Goal: Task Accomplishment & Management: Use online tool/utility

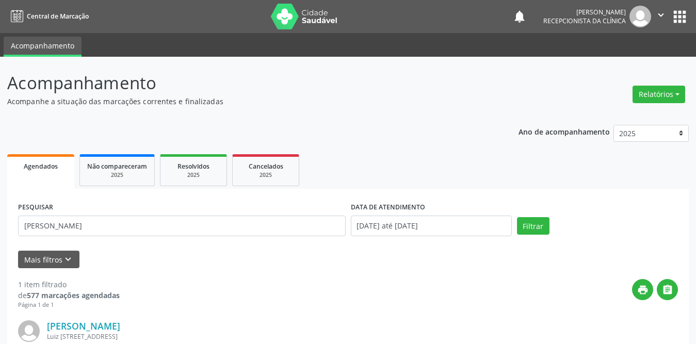
scroll to position [123, 0]
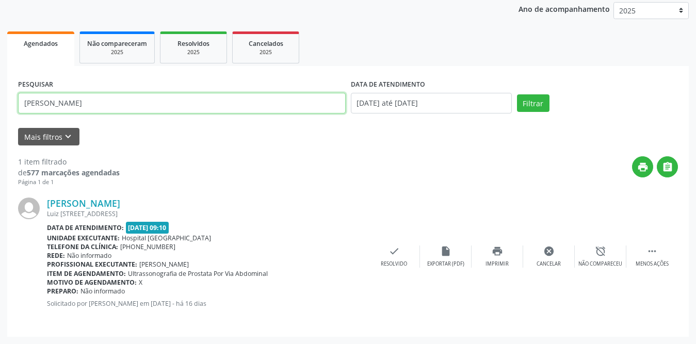
drag, startPoint x: 154, startPoint y: 102, endPoint x: 0, endPoint y: 103, distance: 154.2
click at [0, 103] on div "Acompanhamento Acompanhe a situação das marcações correntes e finalizadas Relat…" at bounding box center [348, 139] width 696 height 410
type input "elizabete"
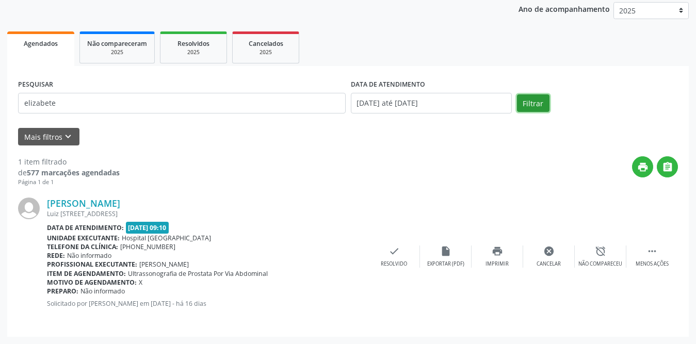
click at [534, 97] on button "Filtrar" at bounding box center [533, 103] width 32 height 18
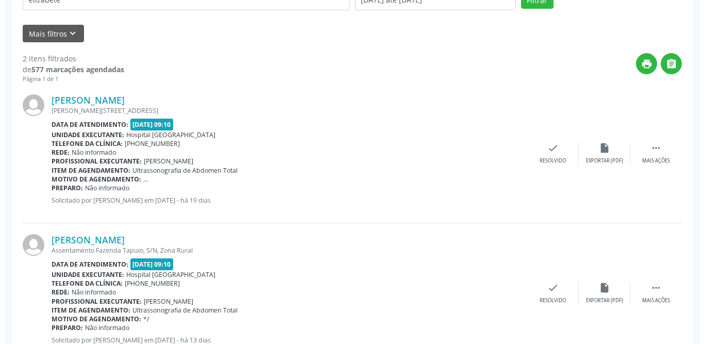
scroll to position [262, 0]
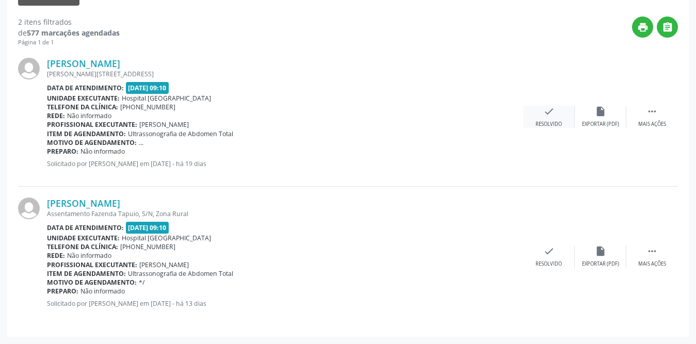
click at [557, 107] on div "check Resolvido" at bounding box center [549, 117] width 52 height 22
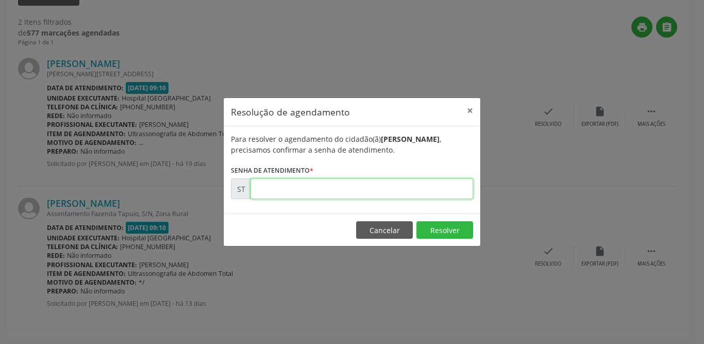
click at [300, 180] on input "text" at bounding box center [362, 188] width 223 height 21
type input "00020133"
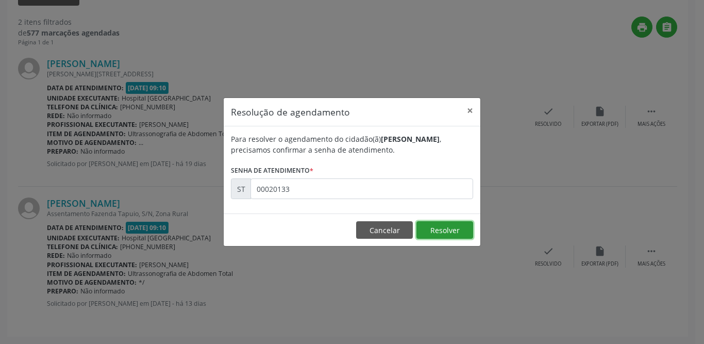
click at [466, 234] on button "Resolver" at bounding box center [445, 230] width 57 height 18
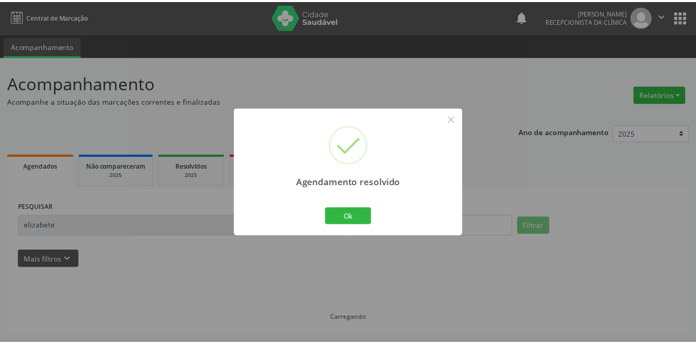
scroll to position [0, 0]
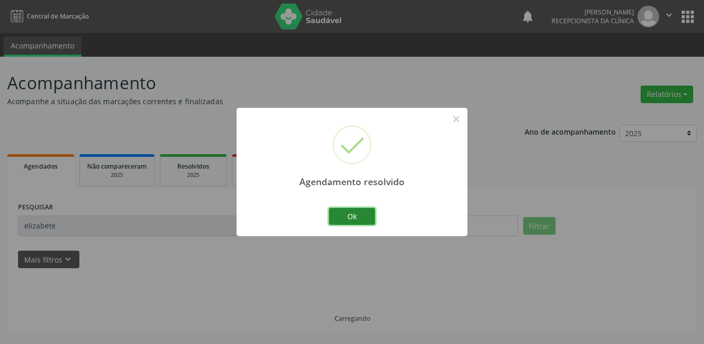
click at [344, 222] on button "Ok" at bounding box center [352, 217] width 46 height 18
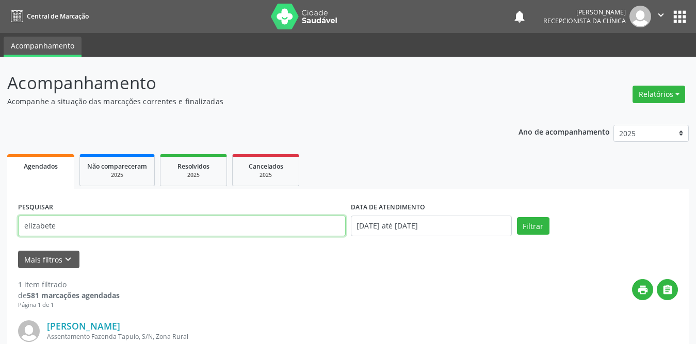
drag, startPoint x: 127, startPoint y: 216, endPoint x: 0, endPoint y: 228, distance: 127.4
click at [0, 228] on div "Acompanhamento Acompanhe a situação das marcações correntes e finalizadas Relat…" at bounding box center [348, 262] width 696 height 410
type input "[PERSON_NAME][DATE]"
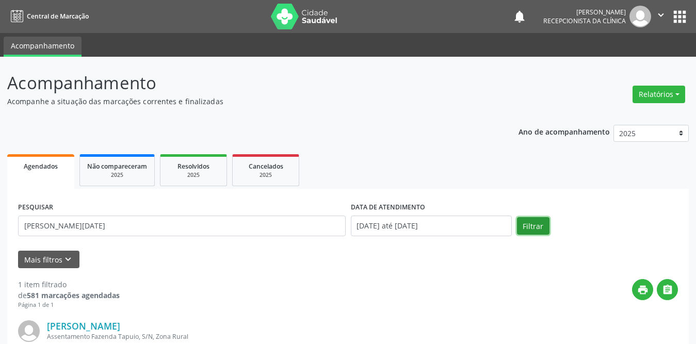
click at [541, 227] on button "Filtrar" at bounding box center [533, 226] width 32 height 18
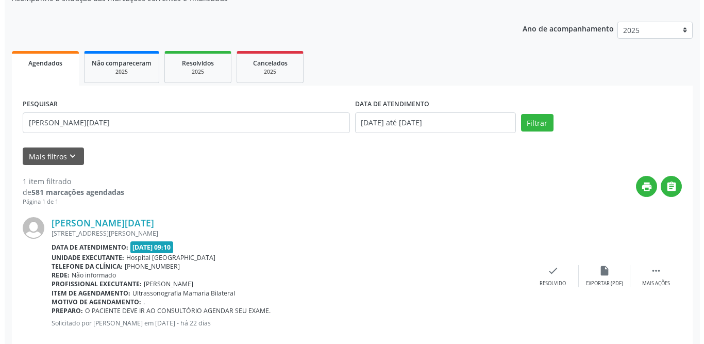
scroll to position [123, 0]
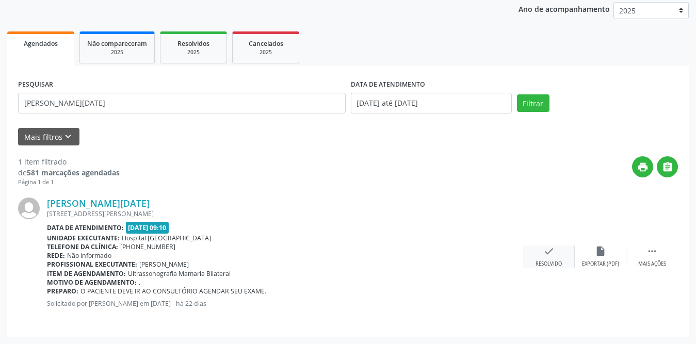
click at [550, 247] on icon "check" at bounding box center [548, 250] width 11 height 11
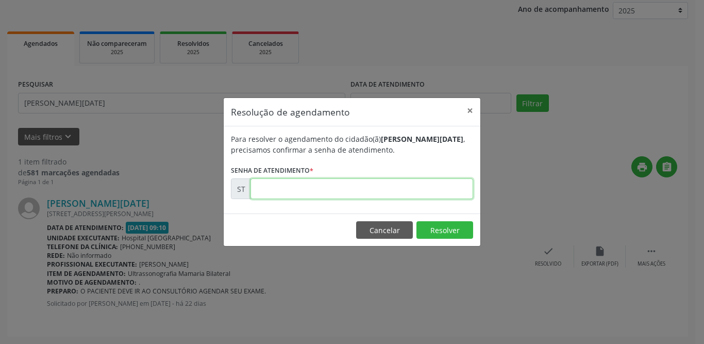
click at [322, 192] on input "text" at bounding box center [362, 188] width 223 height 21
type input "00018527"
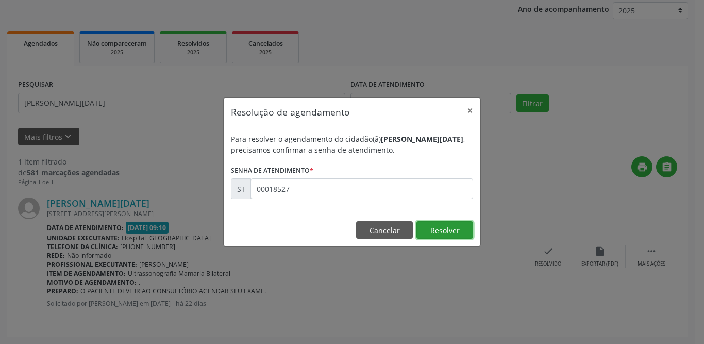
click at [436, 228] on button "Resolver" at bounding box center [445, 230] width 57 height 18
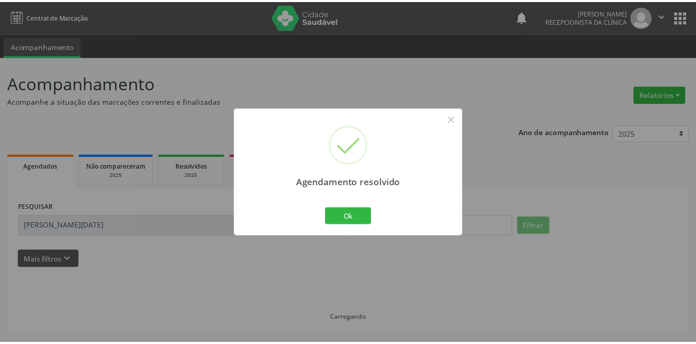
scroll to position [0, 0]
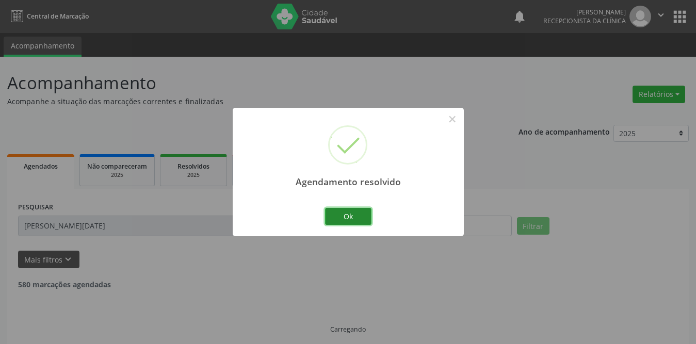
click at [346, 221] on button "Ok" at bounding box center [348, 217] width 46 height 18
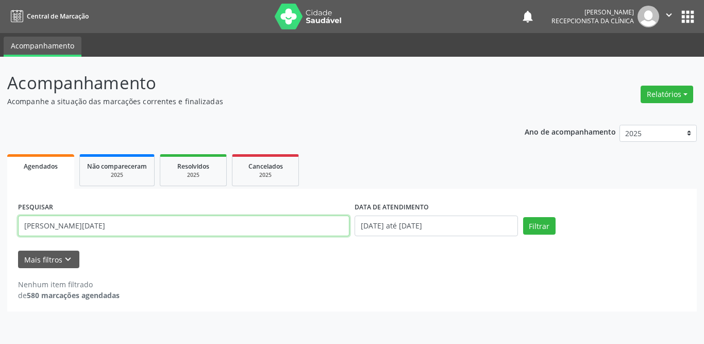
drag, startPoint x: 171, startPoint y: 224, endPoint x: 12, endPoint y: 226, distance: 159.3
click at [12, 226] on div "PESQUISAR [PERSON_NAME][DATE] DATA DE ATENDIMENTO [DATE] até [DATE] Filtrar UNI…" at bounding box center [352, 250] width 690 height 123
type input "[PERSON_NAME]"
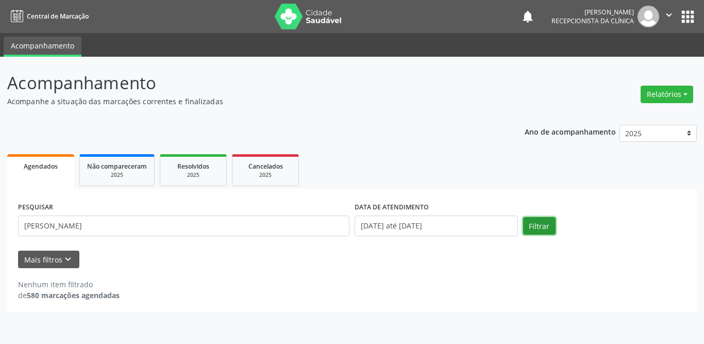
click at [553, 221] on button "Filtrar" at bounding box center [539, 226] width 32 height 18
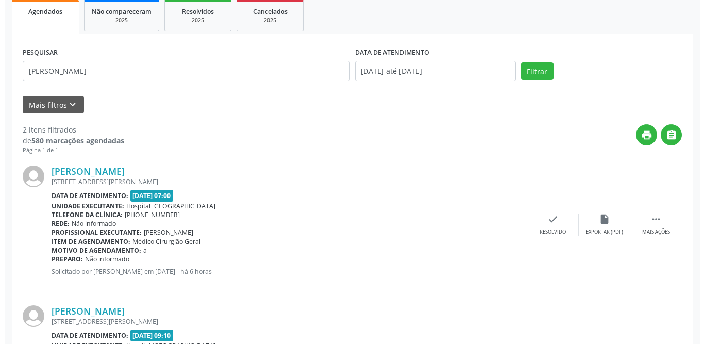
scroll to position [262, 0]
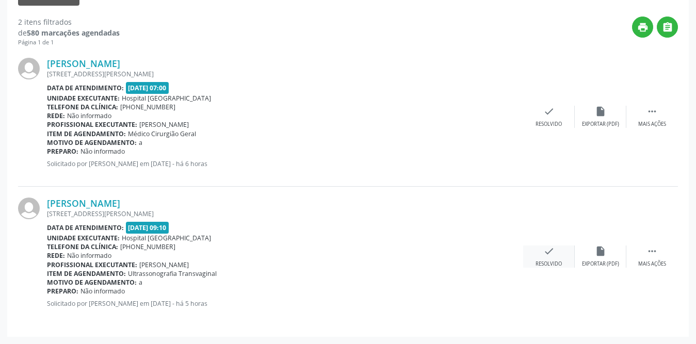
click at [549, 256] on icon "check" at bounding box center [548, 250] width 11 height 11
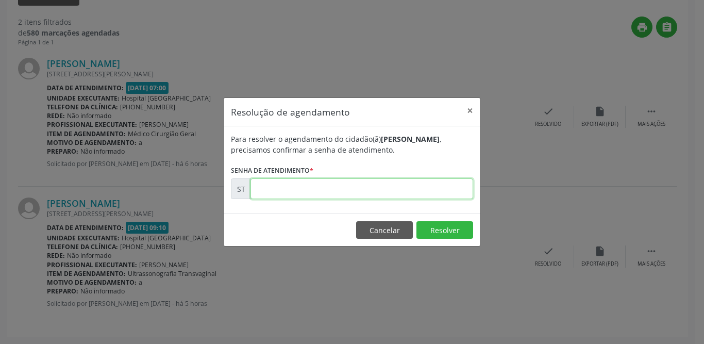
click at [359, 183] on input "text" at bounding box center [362, 188] width 223 height 21
type input "00022509"
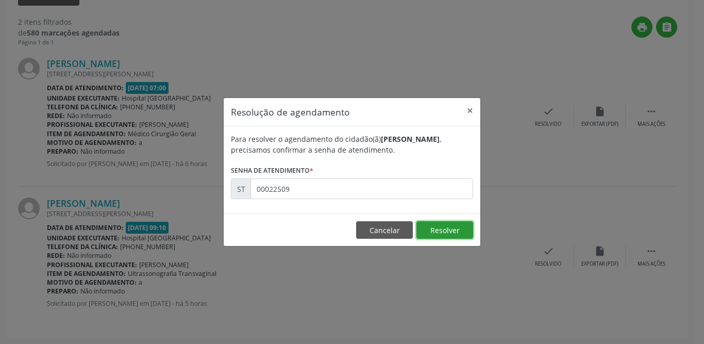
click at [437, 227] on button "Resolver" at bounding box center [445, 230] width 57 height 18
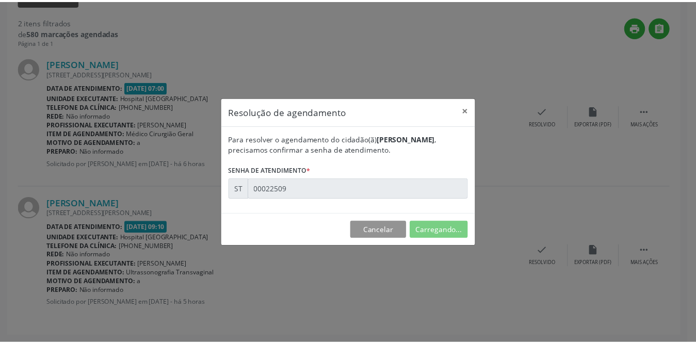
scroll to position [0, 0]
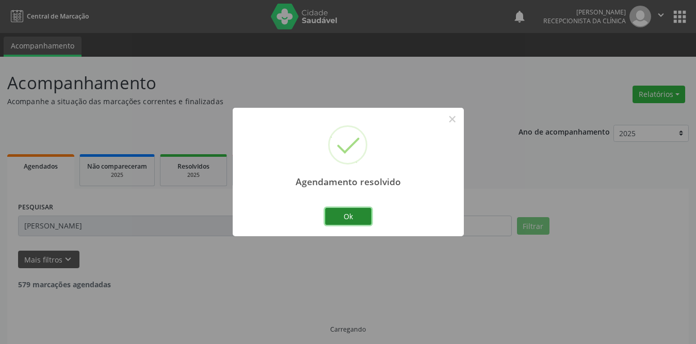
click at [352, 213] on button "Ok" at bounding box center [348, 217] width 46 height 18
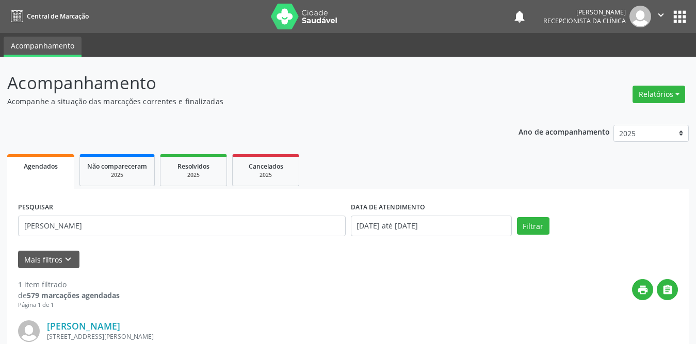
scroll to position [123, 0]
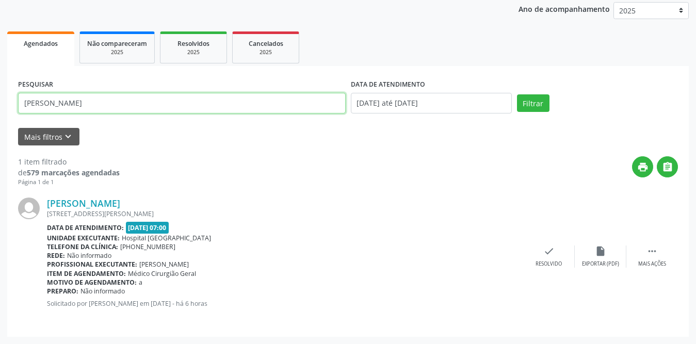
drag, startPoint x: 114, startPoint y: 102, endPoint x: 0, endPoint y: 104, distance: 114.5
click at [0, 104] on div "Acompanhamento Acompanhe a situação das marcações correntes e finalizadas Relat…" at bounding box center [348, 139] width 696 height 410
type input "[PERSON_NAME]"
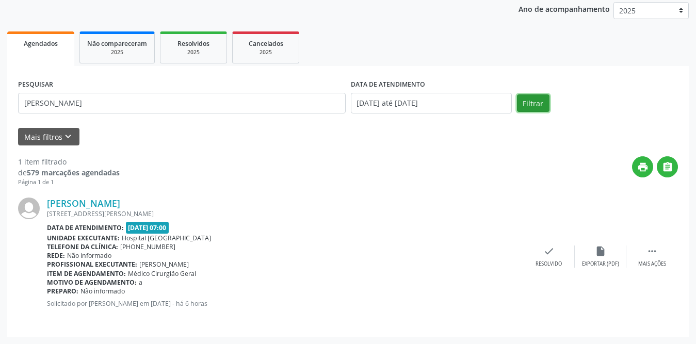
click at [526, 106] on button "Filtrar" at bounding box center [533, 103] width 32 height 18
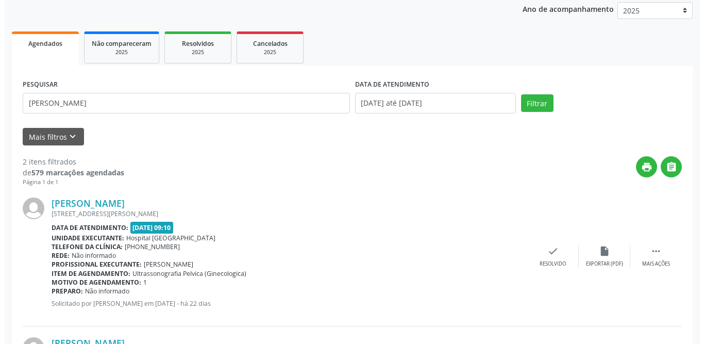
scroll to position [262, 0]
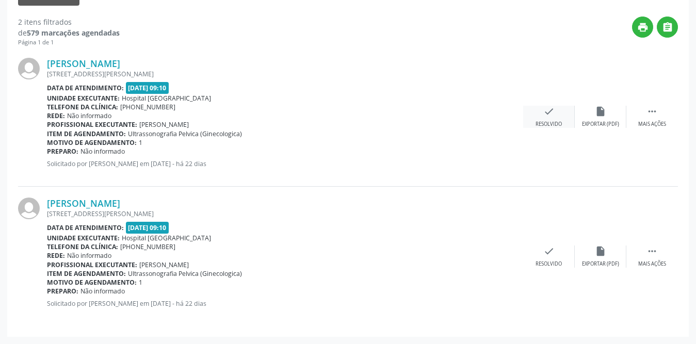
click at [555, 123] on div "Resolvido" at bounding box center [548, 124] width 26 height 7
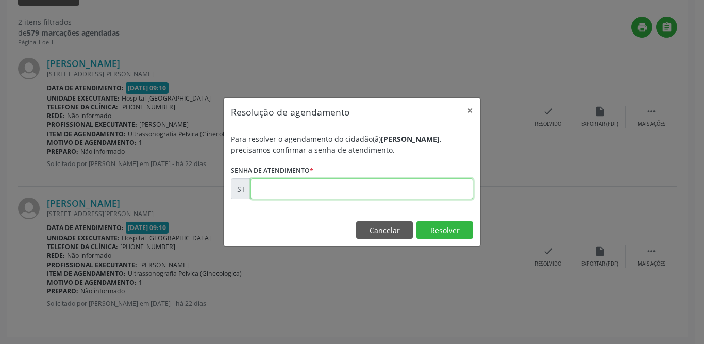
click at [319, 188] on input "text" at bounding box center [362, 188] width 223 height 21
type input "00018832"
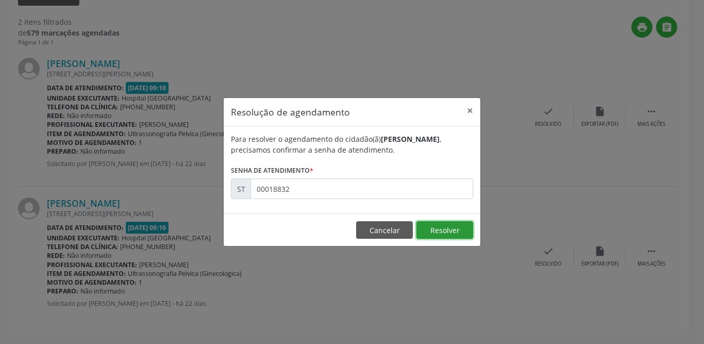
click at [439, 237] on button "Resolver" at bounding box center [445, 230] width 57 height 18
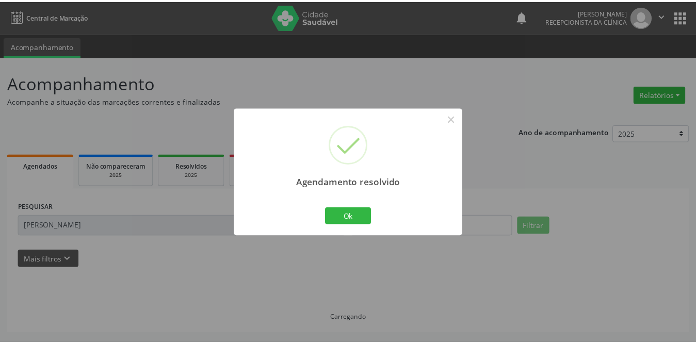
scroll to position [0, 0]
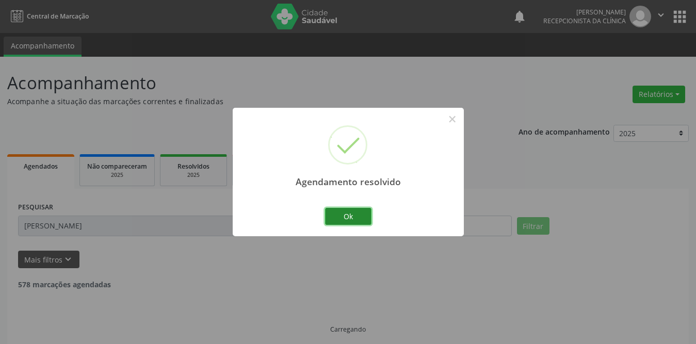
click at [350, 213] on button "Ok" at bounding box center [348, 217] width 46 height 18
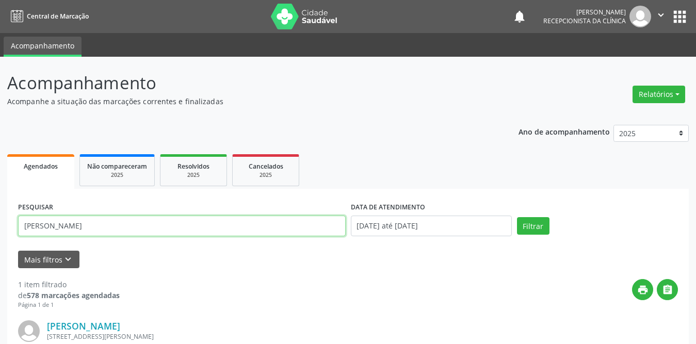
drag, startPoint x: 202, startPoint y: 226, endPoint x: 0, endPoint y: 221, distance: 202.2
click at [0, 221] on div "Acompanhamento Acompanhe a situação das marcações correntes e finalizadas Relat…" at bounding box center [348, 262] width 696 height 410
type input "[PERSON_NAME]"
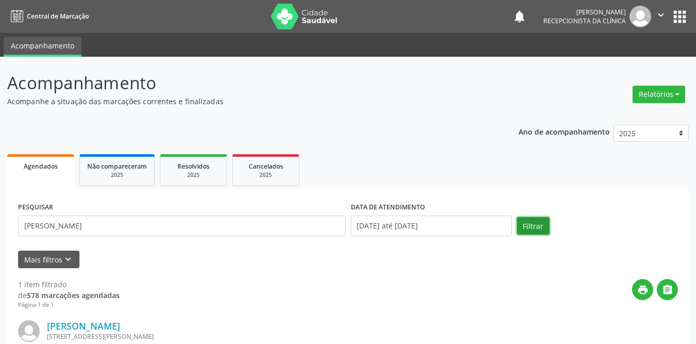
click at [547, 230] on button "Filtrar" at bounding box center [533, 226] width 32 height 18
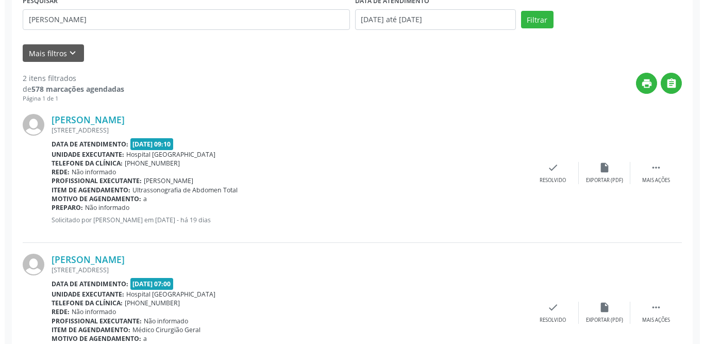
scroll to position [258, 0]
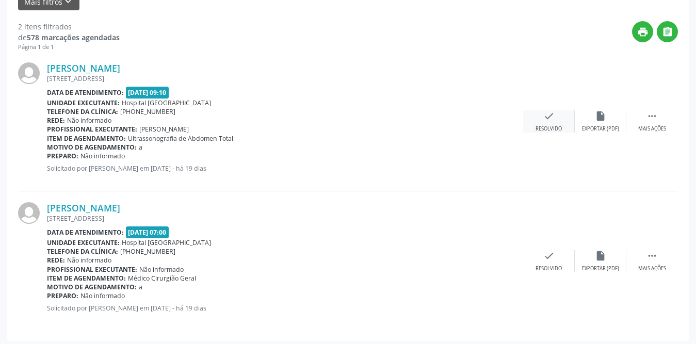
click at [553, 119] on icon "check" at bounding box center [548, 115] width 11 height 11
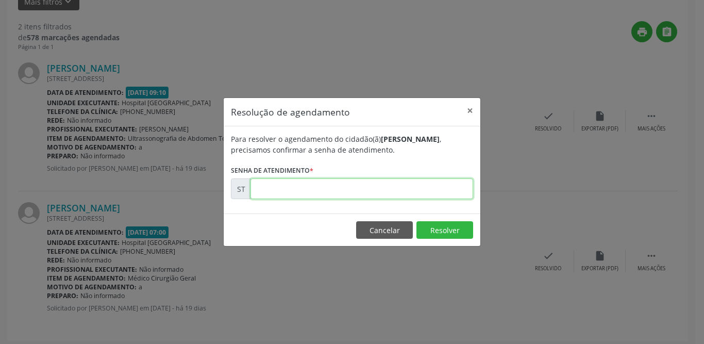
click at [389, 179] on input "text" at bounding box center [362, 188] width 223 height 21
type input "00020092"
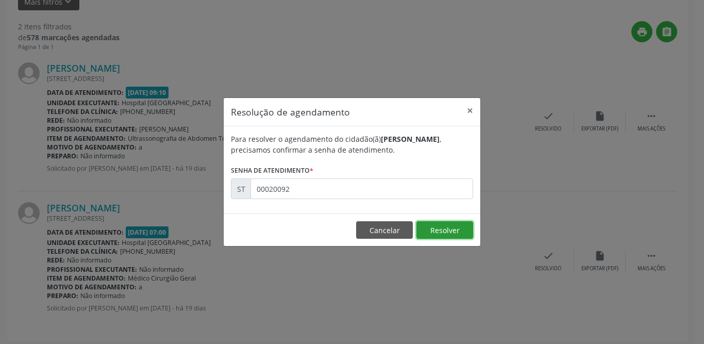
click at [433, 228] on button "Resolver" at bounding box center [445, 230] width 57 height 18
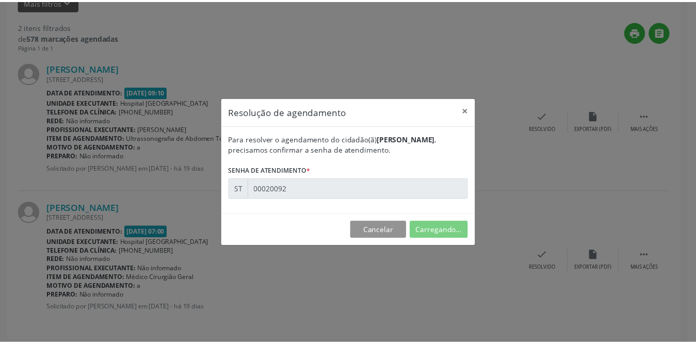
scroll to position [0, 0]
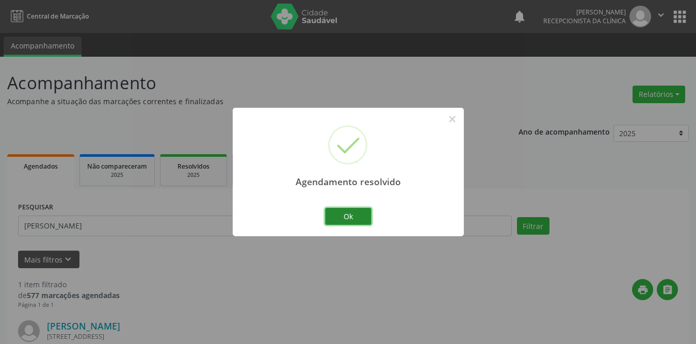
click at [352, 217] on button "Ok" at bounding box center [348, 217] width 46 height 18
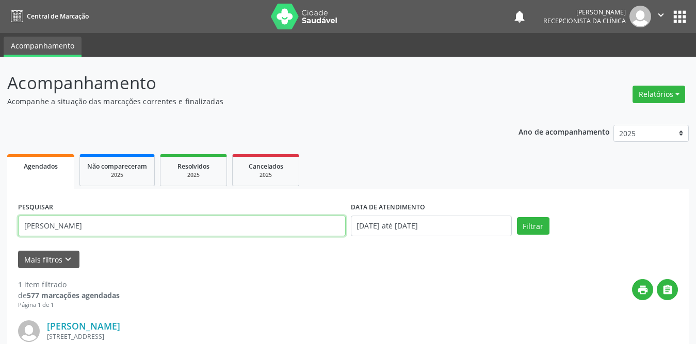
drag, startPoint x: 118, startPoint y: 233, endPoint x: 0, endPoint y: 233, distance: 118.1
click at [0, 233] on div "Acompanhamento Acompanhe a situação das marcações correntes e finalizadas Relat…" at bounding box center [348, 262] width 696 height 410
drag, startPoint x: 43, startPoint y: 226, endPoint x: 0, endPoint y: 227, distance: 42.8
click at [0, 227] on div "Acompanhamento Acompanhe a situação das marcações correntes e finalizadas Relat…" at bounding box center [348, 262] width 696 height 410
type input "ianny"
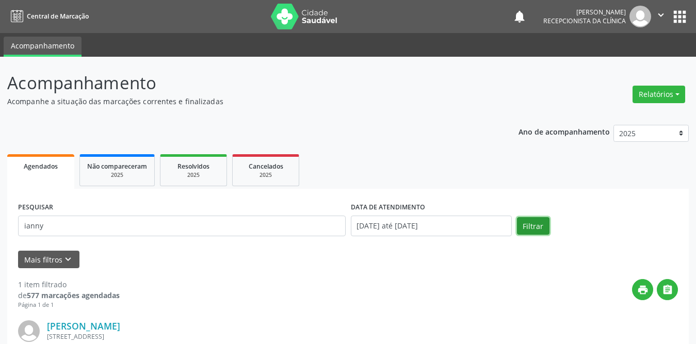
click at [533, 223] on button "Filtrar" at bounding box center [533, 226] width 32 height 18
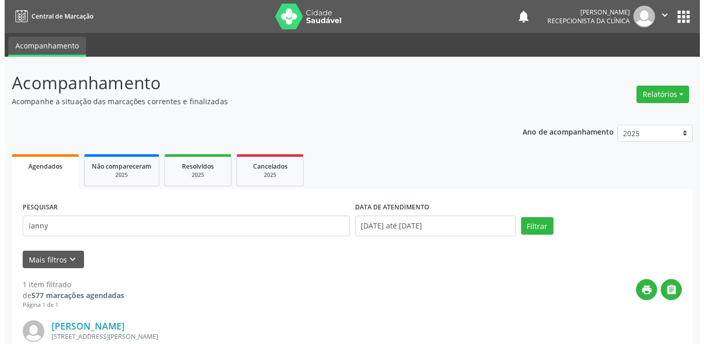
scroll to position [123, 0]
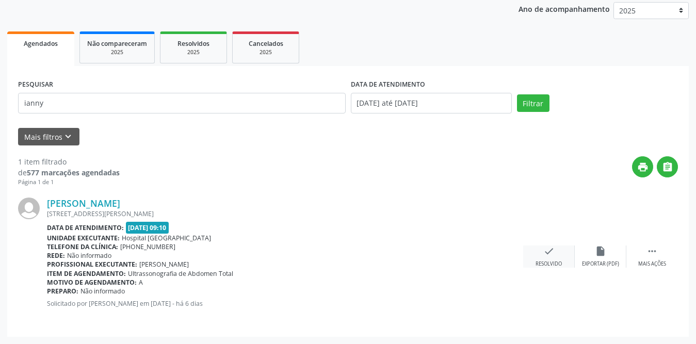
click at [543, 259] on div "check Resolvido" at bounding box center [549, 256] width 52 height 22
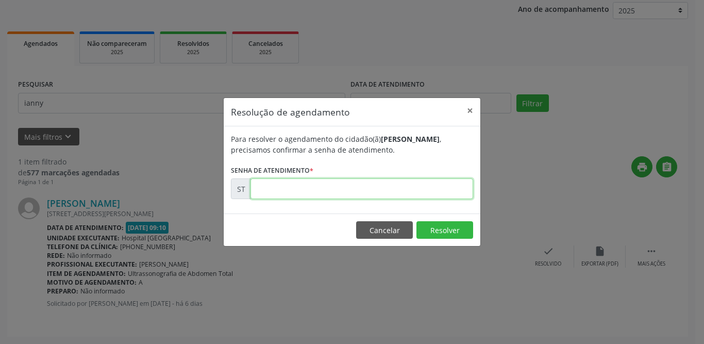
click at [334, 183] on input "text" at bounding box center [362, 188] width 223 height 21
type input "00021964"
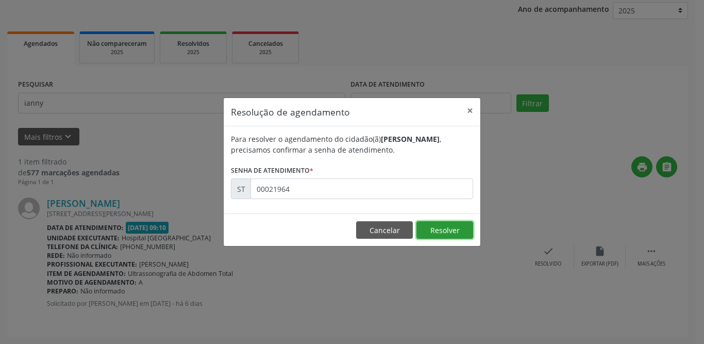
click at [442, 229] on button "Resolver" at bounding box center [445, 230] width 57 height 18
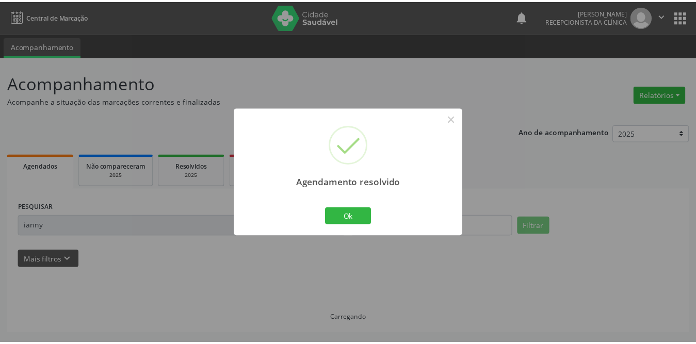
scroll to position [0, 0]
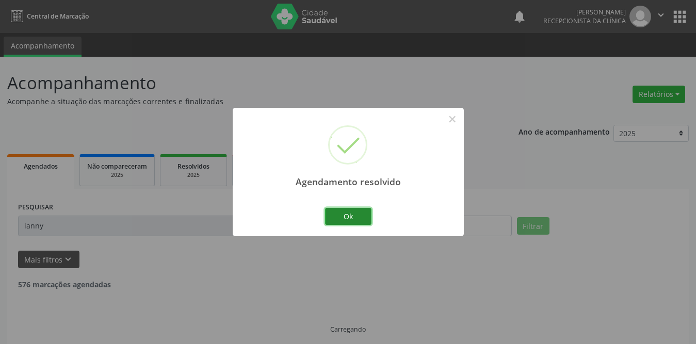
click at [343, 215] on button "Ok" at bounding box center [348, 217] width 46 height 18
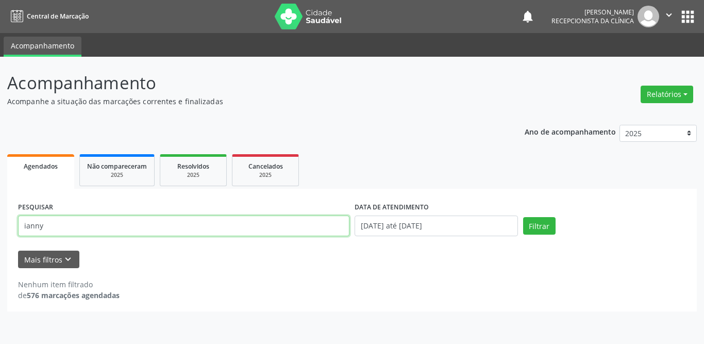
drag, startPoint x: 83, startPoint y: 223, endPoint x: 22, endPoint y: 228, distance: 61.6
click at [22, 228] on input "ianny" at bounding box center [184, 226] width 332 height 21
type input "[PERSON_NAME]"
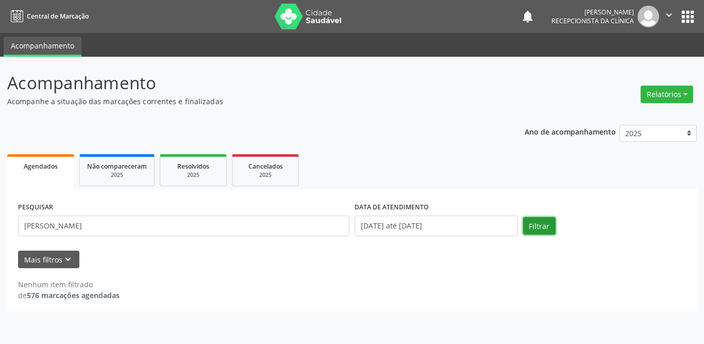
click at [533, 226] on button "Filtrar" at bounding box center [539, 226] width 32 height 18
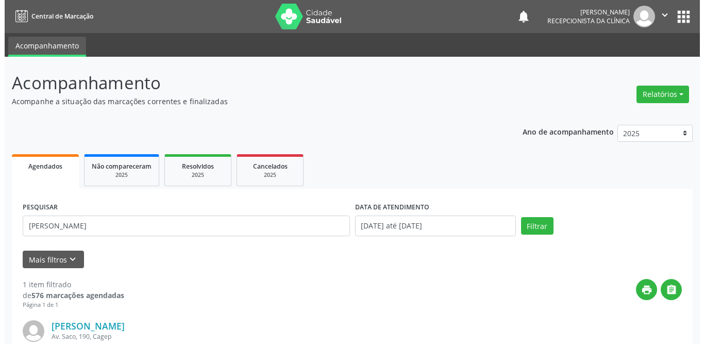
scroll to position [123, 0]
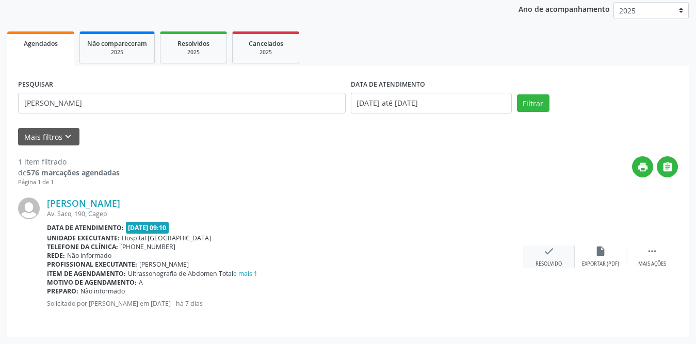
click at [550, 256] on icon "check" at bounding box center [548, 250] width 11 height 11
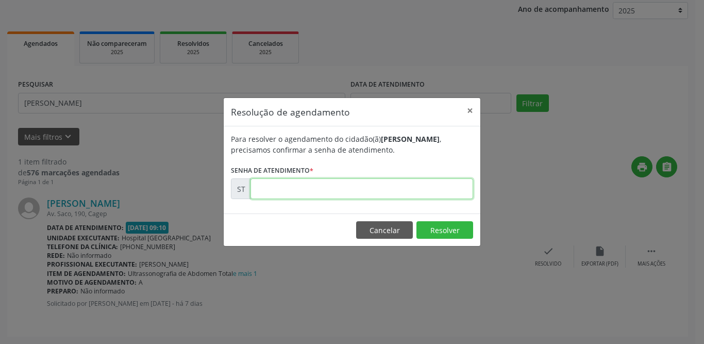
click at [283, 185] on input "text" at bounding box center [362, 188] width 223 height 21
type input "00021738"
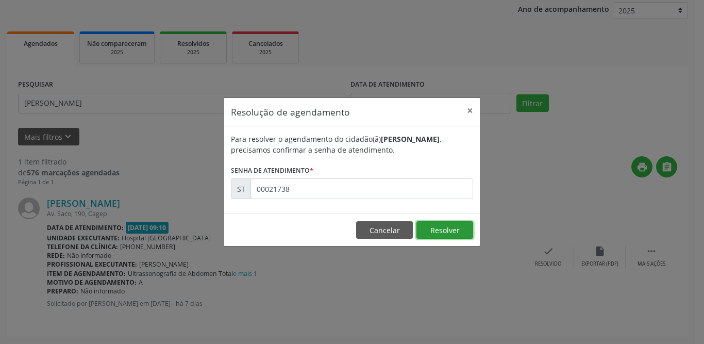
click at [438, 233] on button "Resolver" at bounding box center [445, 230] width 57 height 18
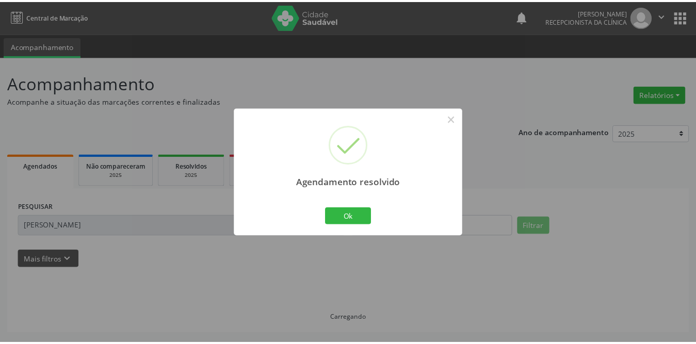
scroll to position [0, 0]
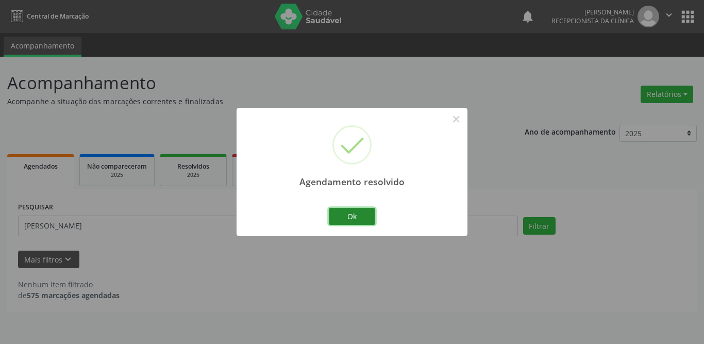
click at [347, 215] on button "Ok" at bounding box center [352, 217] width 46 height 18
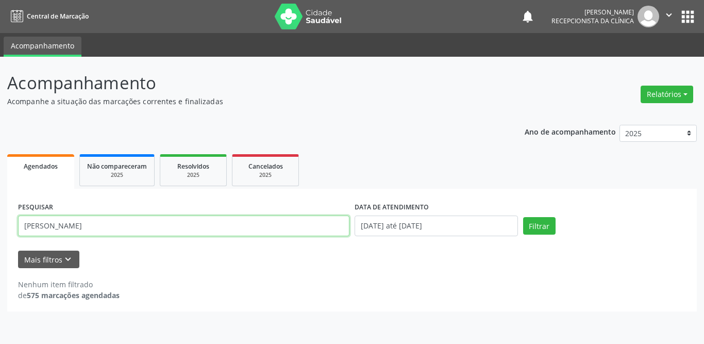
drag, startPoint x: 102, startPoint y: 230, endPoint x: 0, endPoint y: 226, distance: 102.2
click at [0, 226] on div "Acompanhamento Acompanhe a situação das marcações correntes e finalizadas Relat…" at bounding box center [352, 200] width 704 height 287
type input "[PERSON_NAME]"
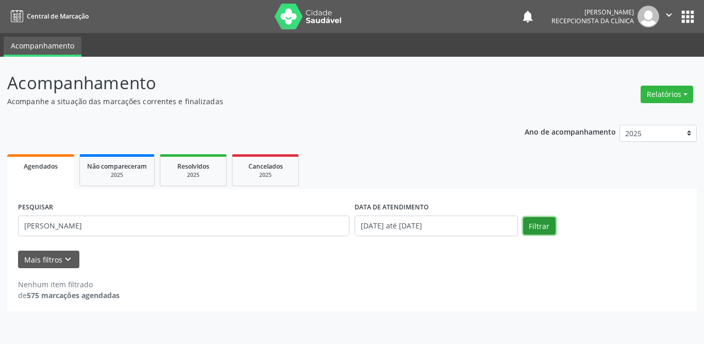
click at [544, 226] on button "Filtrar" at bounding box center [539, 226] width 32 height 18
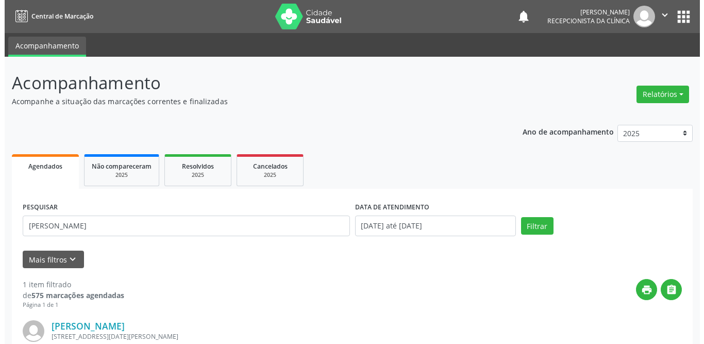
scroll to position [123, 0]
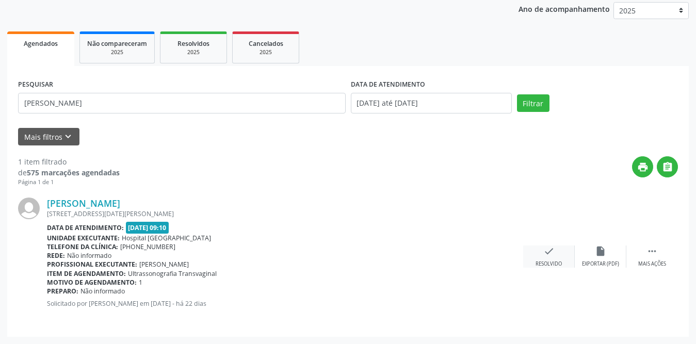
click at [543, 252] on icon "check" at bounding box center [548, 250] width 11 height 11
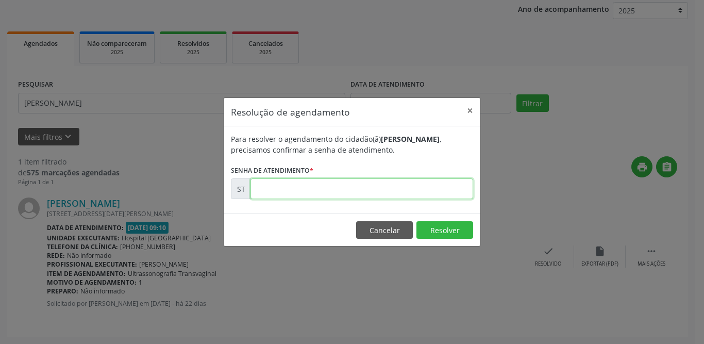
click at [410, 193] on input "text" at bounding box center [362, 188] width 223 height 21
type input "00018850"
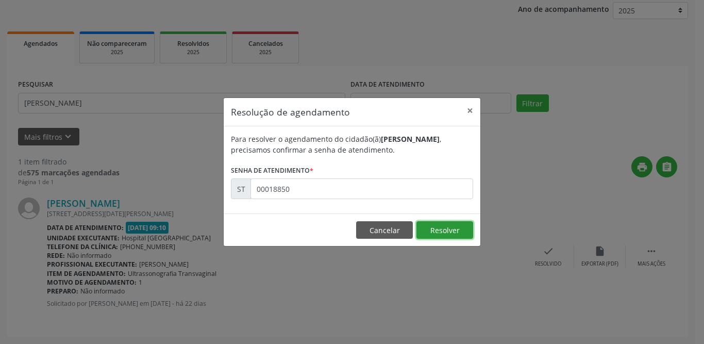
click at [455, 237] on button "Resolver" at bounding box center [445, 230] width 57 height 18
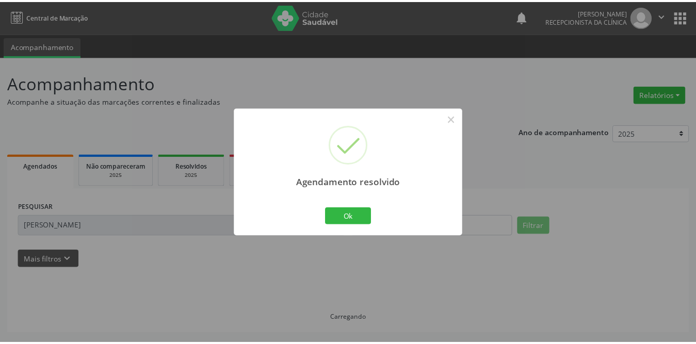
scroll to position [0, 0]
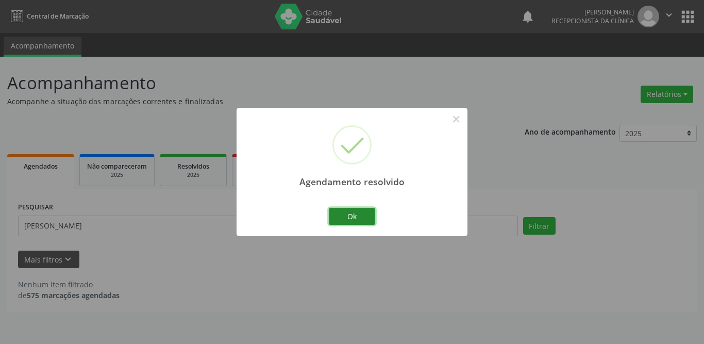
click at [335, 217] on button "Ok" at bounding box center [352, 217] width 46 height 18
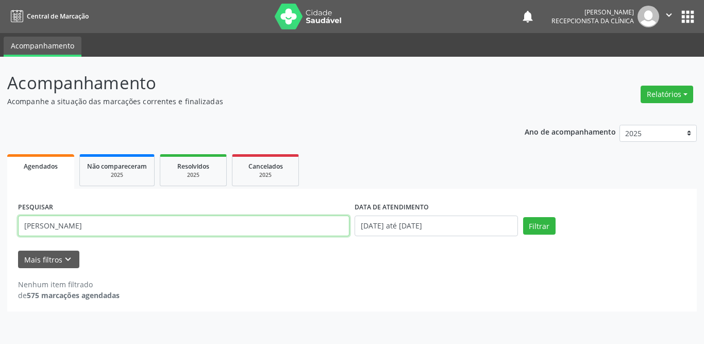
drag, startPoint x: 105, startPoint y: 226, endPoint x: 0, endPoint y: 226, distance: 105.2
click at [0, 226] on div "Acompanhamento Acompanhe a situação das marcações correntes e finalizadas Relat…" at bounding box center [352, 200] width 704 height 287
type input "rubenita"
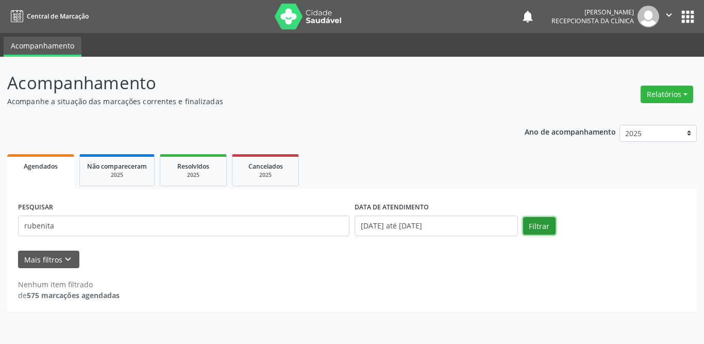
click at [550, 225] on button "Filtrar" at bounding box center [539, 226] width 32 height 18
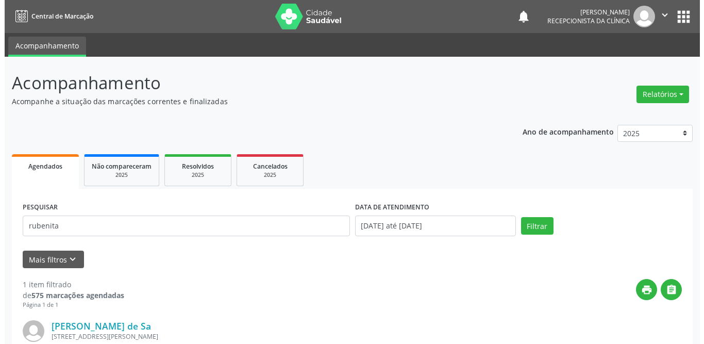
scroll to position [123, 0]
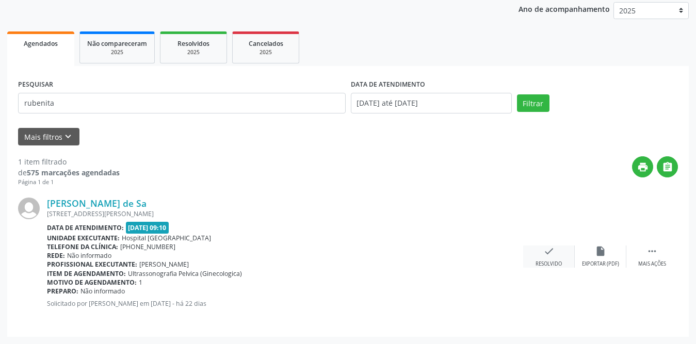
click at [549, 252] on icon "check" at bounding box center [548, 250] width 11 height 11
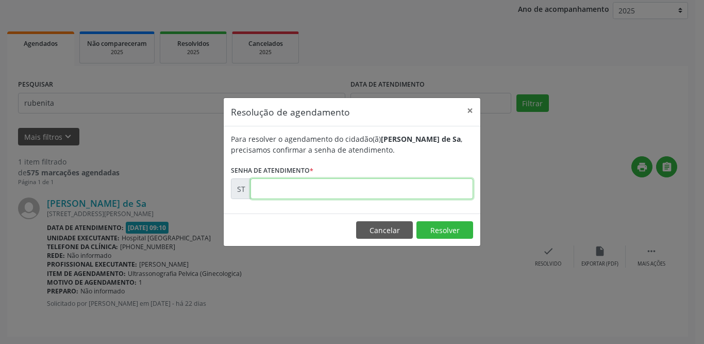
click at [312, 186] on input "text" at bounding box center [362, 188] width 223 height 21
type input "00018827"
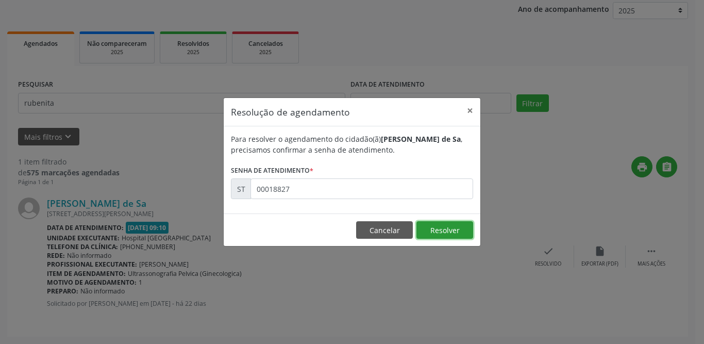
click at [433, 235] on button "Resolver" at bounding box center [445, 230] width 57 height 18
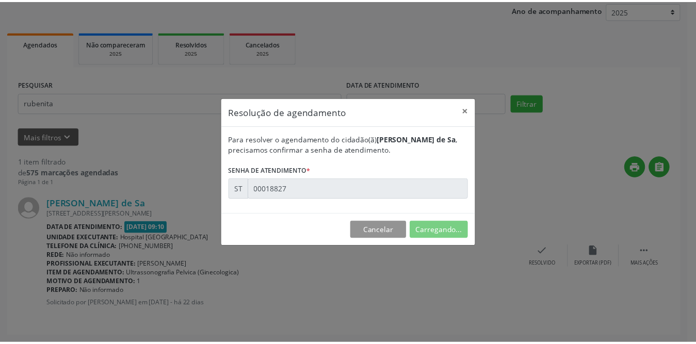
scroll to position [0, 0]
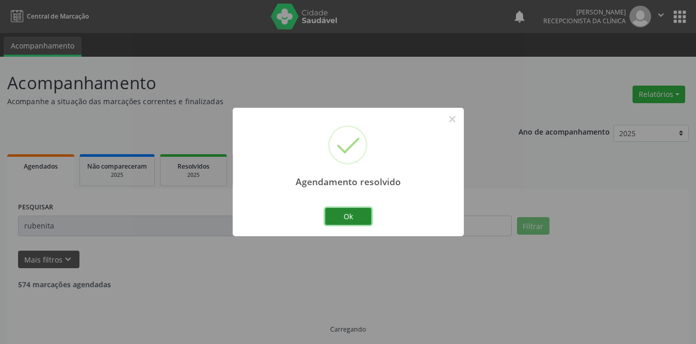
click at [349, 213] on button "Ok" at bounding box center [348, 217] width 46 height 18
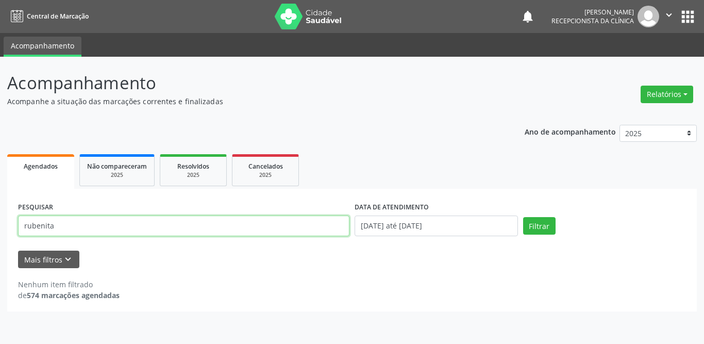
drag, startPoint x: 104, startPoint y: 226, endPoint x: 0, endPoint y: 224, distance: 104.2
click at [0, 224] on div "Acompanhamento Acompanhe a situação das marcações correntes e finalizadas Relat…" at bounding box center [352, 200] width 704 height 287
type input "[PERSON_NAME]"
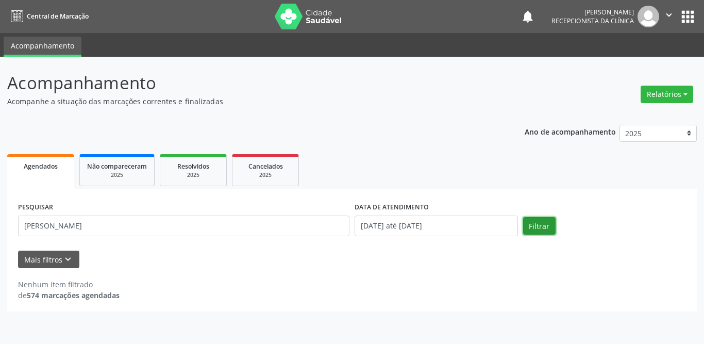
click at [534, 226] on button "Filtrar" at bounding box center [539, 226] width 32 height 18
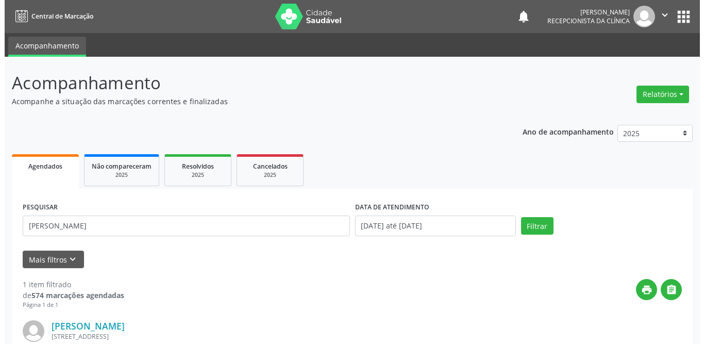
scroll to position [123, 0]
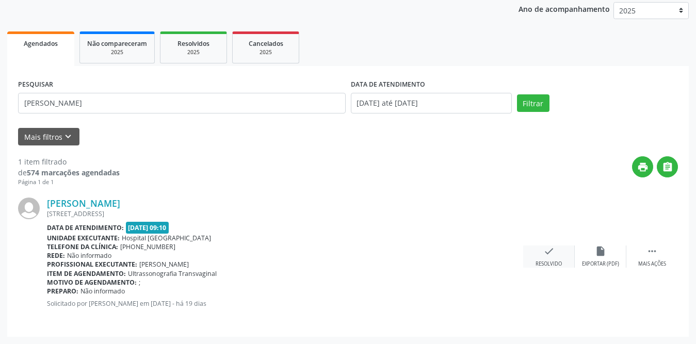
click at [543, 258] on div "check Resolvido" at bounding box center [549, 256] width 52 height 22
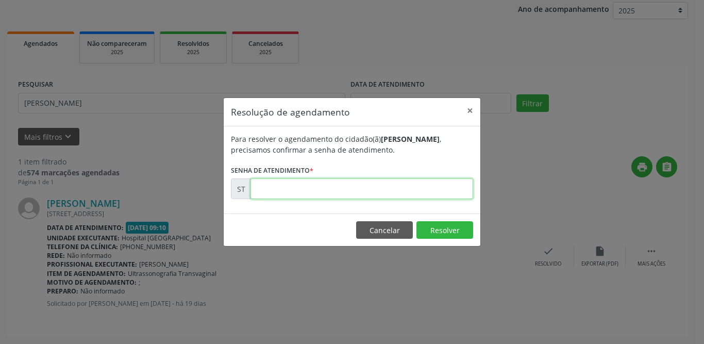
click at [356, 188] on input "text" at bounding box center [362, 188] width 223 height 21
type input "00019924"
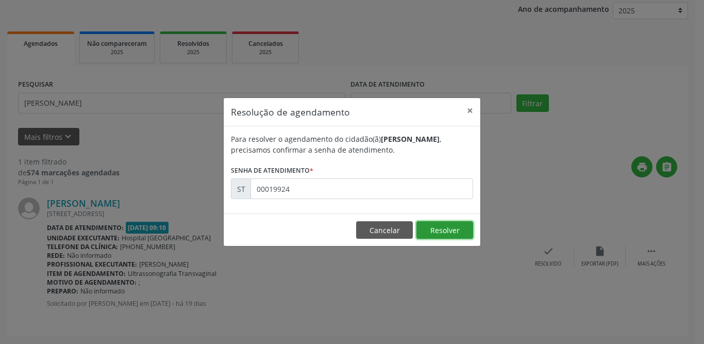
click at [445, 232] on button "Resolver" at bounding box center [445, 230] width 57 height 18
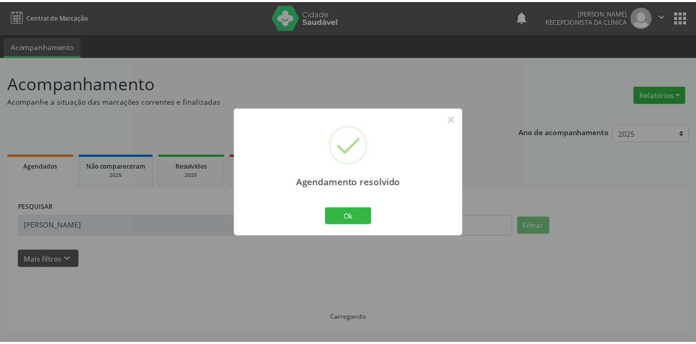
scroll to position [0, 0]
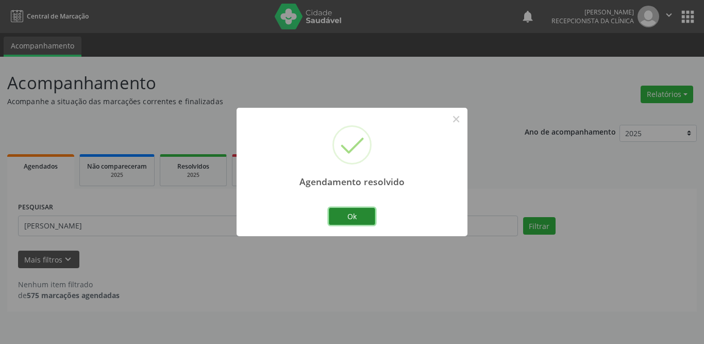
click at [362, 210] on button "Ok" at bounding box center [352, 217] width 46 height 18
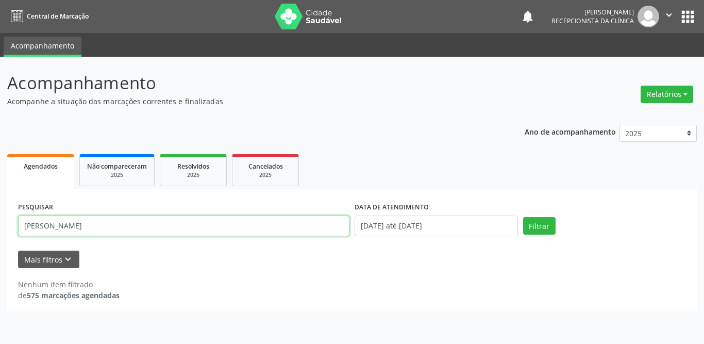
drag, startPoint x: 143, startPoint y: 218, endPoint x: 0, endPoint y: 224, distance: 143.4
click at [0, 224] on div "Acompanhamento Acompanhe a situação das marcações correntes e finalizadas Relat…" at bounding box center [352, 200] width 704 height 287
type input "[PERSON_NAME]"
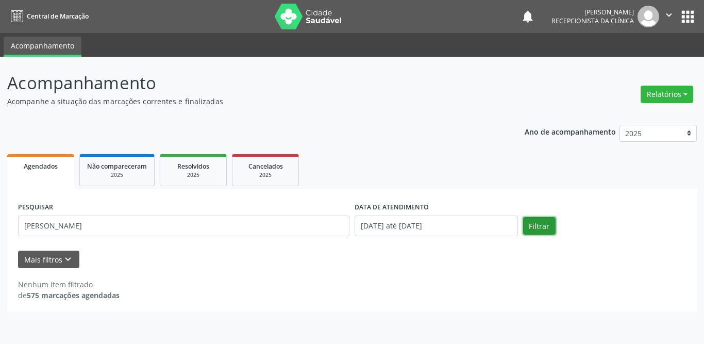
click at [538, 224] on button "Filtrar" at bounding box center [539, 226] width 32 height 18
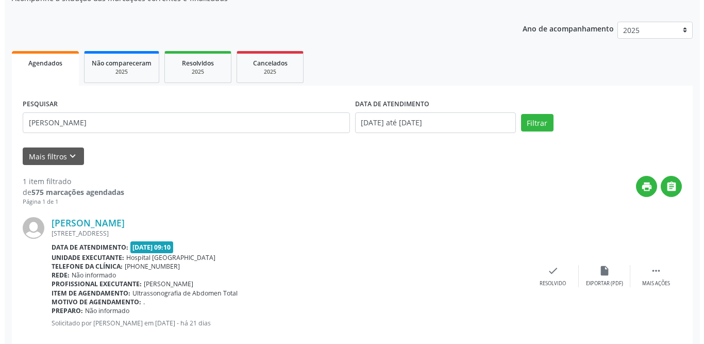
scroll to position [123, 0]
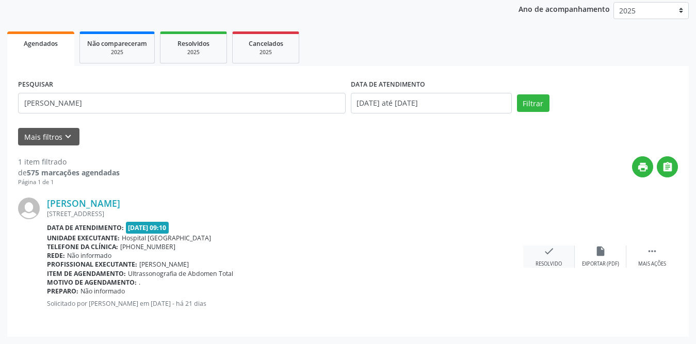
click at [549, 255] on icon "check" at bounding box center [548, 250] width 11 height 11
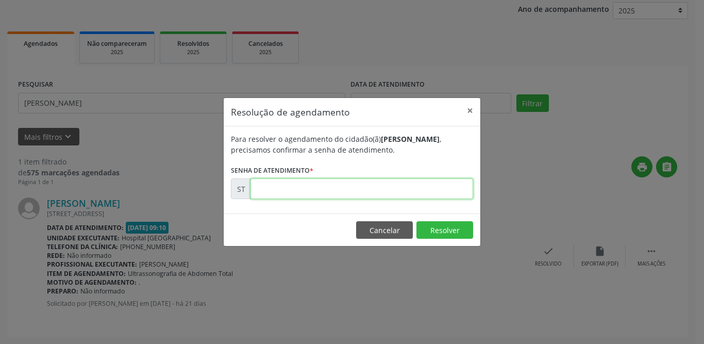
click at [342, 192] on input "text" at bounding box center [362, 188] width 223 height 21
type input "00019309"
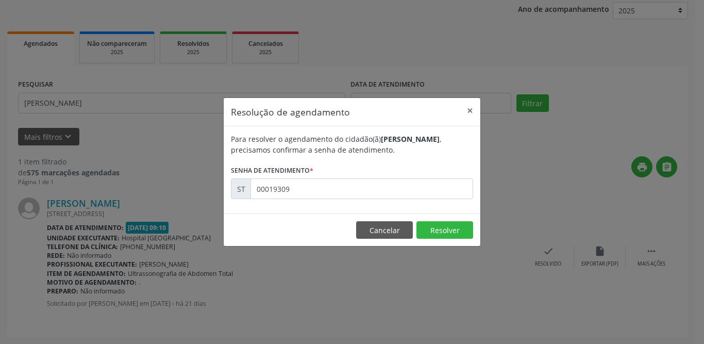
click at [443, 221] on footer "Cancelar Resolver" at bounding box center [352, 229] width 257 height 32
click at [445, 233] on button "Resolver" at bounding box center [445, 230] width 57 height 18
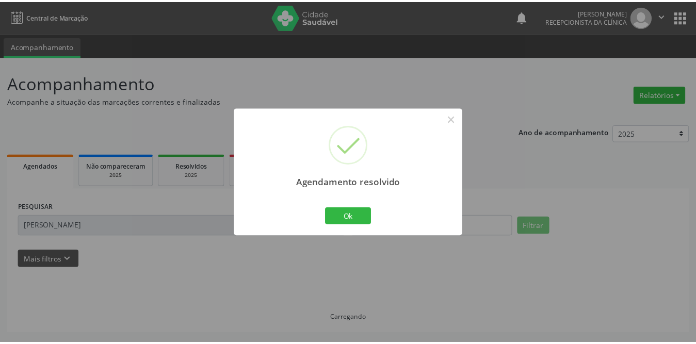
scroll to position [0, 0]
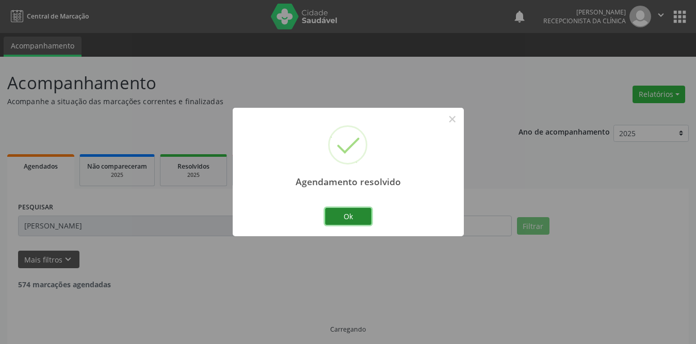
click at [350, 221] on button "Ok" at bounding box center [348, 217] width 46 height 18
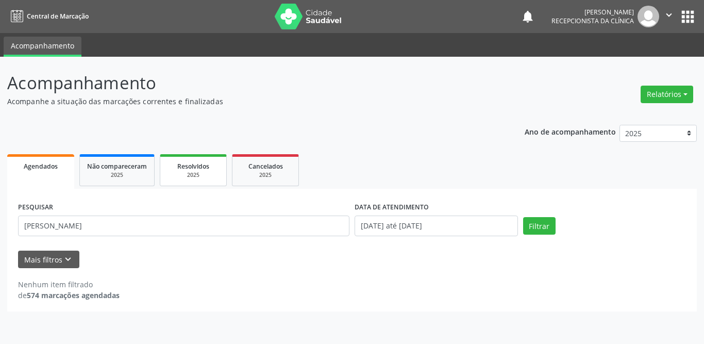
click at [206, 163] on span "Resolvidos" at bounding box center [193, 166] width 32 height 9
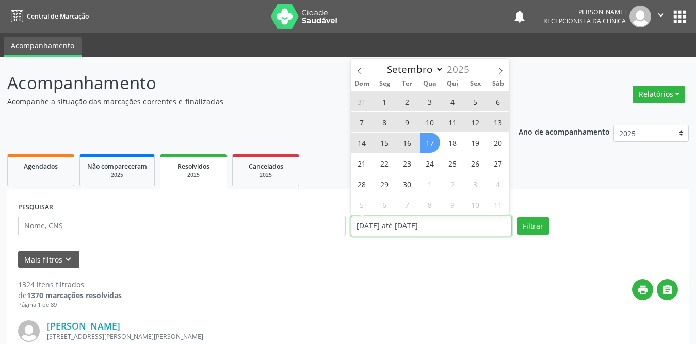
click at [375, 230] on input "[DATE] até [DATE]" at bounding box center [431, 226] width 161 height 21
click at [389, 104] on span "1" at bounding box center [384, 101] width 20 height 20
type input "[DATE]"
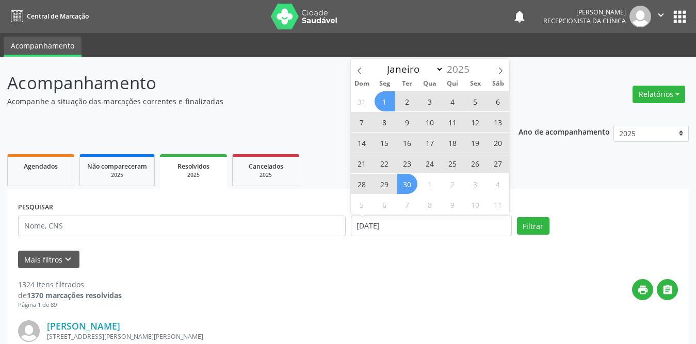
click at [410, 179] on span "30" at bounding box center [407, 184] width 20 height 20
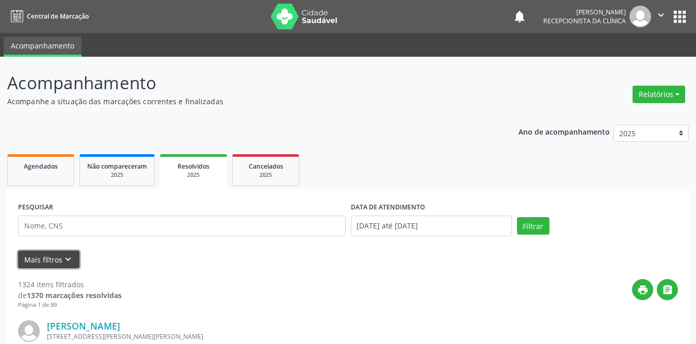
click at [52, 262] on button "Mais filtros keyboard_arrow_down" at bounding box center [48, 260] width 61 height 18
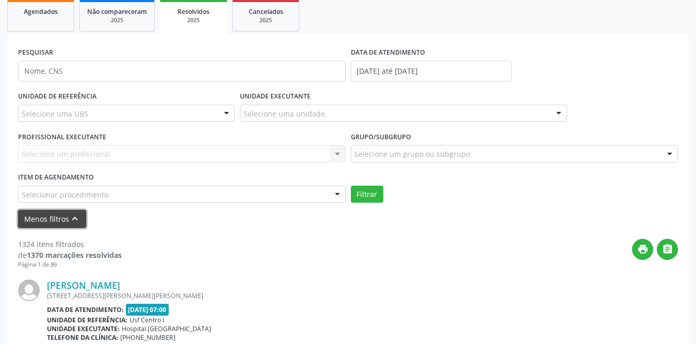
scroll to position [206, 0]
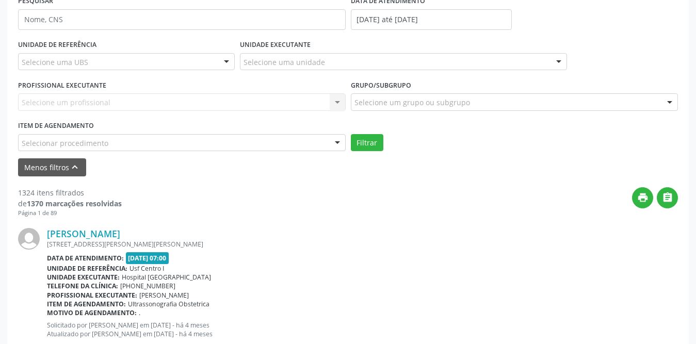
click at [187, 64] on div "Selecione uma UBS" at bounding box center [126, 62] width 217 height 18
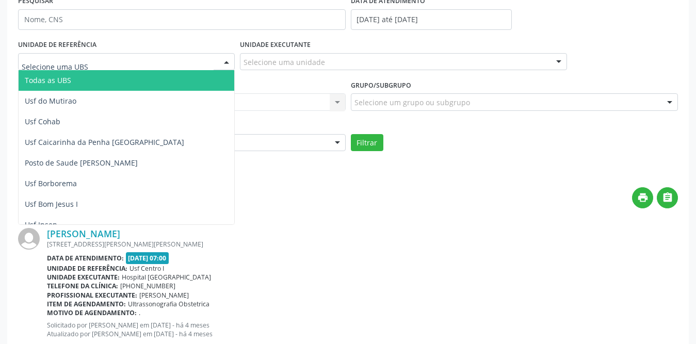
click at [150, 82] on span "Todas as UBS" at bounding box center [145, 80] width 253 height 21
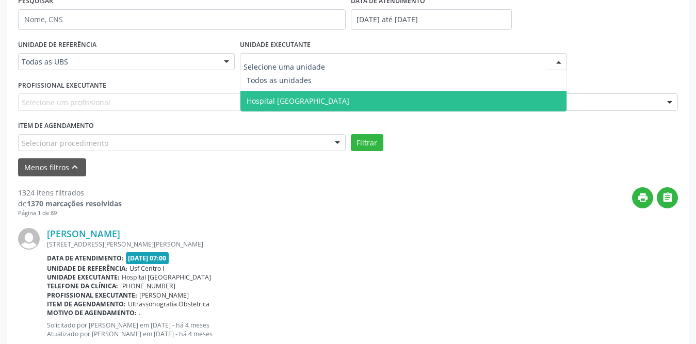
click at [292, 97] on span "Hospital [GEOGRAPHIC_DATA]" at bounding box center [297, 101] width 103 height 10
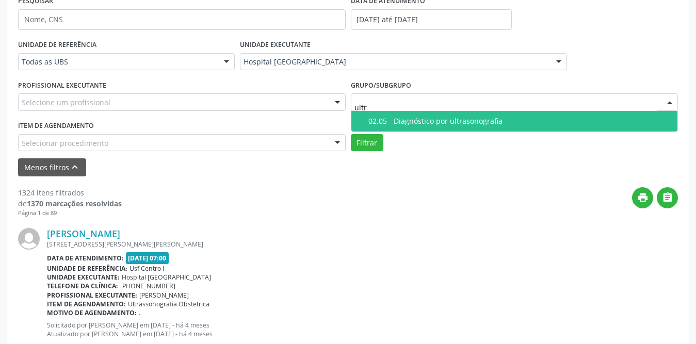
type input "ultra"
click at [387, 117] on div "02.05 - Diagnóstico por ultrasonografia" at bounding box center [519, 121] width 303 height 8
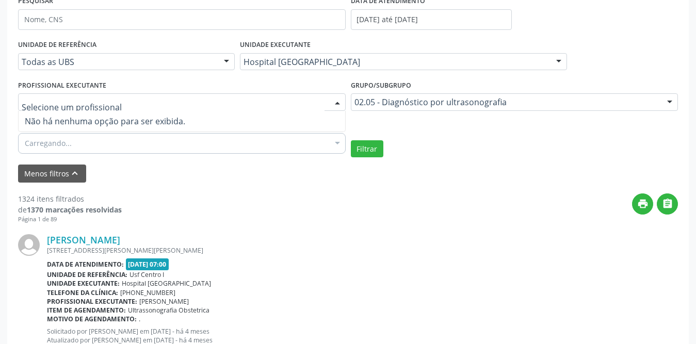
click at [264, 100] on div at bounding box center [181, 102] width 327 height 18
click at [264, 100] on input "text" at bounding box center [173, 107] width 303 height 21
drag, startPoint x: 437, startPoint y: 262, endPoint x: 399, endPoint y: 176, distance: 94.2
click at [437, 261] on div "Data de atendimento: [DATE] 07:00" at bounding box center [362, 264] width 631 height 12
click at [383, 148] on div "Filtrar" at bounding box center [514, 149] width 333 height 18
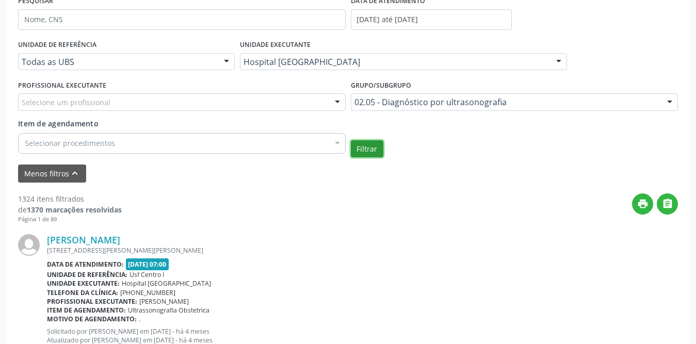
click at [370, 148] on button "Filtrar" at bounding box center [367, 149] width 32 height 18
